Goal: Check status: Check status

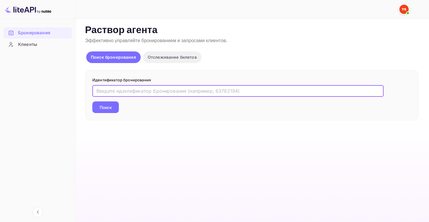
click at [162, 88] on input "text" at bounding box center [237, 91] width 291 height 12
paste input "9894343"
type input "9894343"
click at [110, 106] on ya-tr-span "Поиск" at bounding box center [106, 107] width 12 height 6
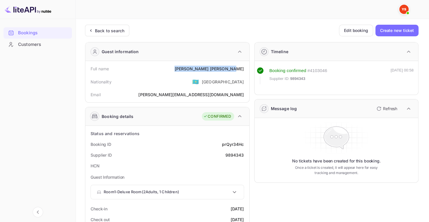
drag, startPoint x: 204, startPoint y: 67, endPoint x: 245, endPoint y: 70, distance: 41.1
click at [245, 70] on div "Full name [PERSON_NAME]" at bounding box center [167, 68] width 159 height 11
copy div "[PERSON_NAME]"
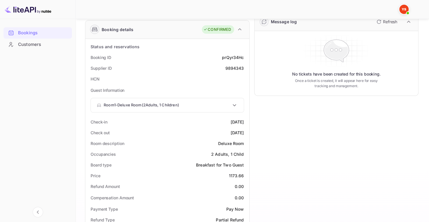
scroll to position [87, 0]
drag, startPoint x: 229, startPoint y: 175, endPoint x: 245, endPoint y: 176, distance: 15.5
click at [245, 176] on div "Price 1173.66" at bounding box center [167, 175] width 159 height 11
copy div "1173.66"
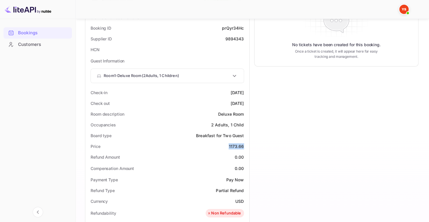
scroll to position [146, 0]
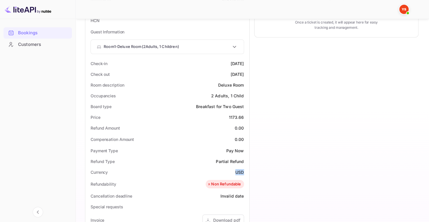
drag, startPoint x: 233, startPoint y: 170, endPoint x: 246, endPoint y: 171, distance: 12.9
click at [246, 171] on div "Currency USD" at bounding box center [167, 172] width 159 height 11
copy ya-tr-span "USD"
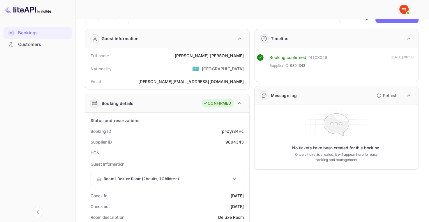
scroll to position [0, 0]
